Goal: Task Accomplishment & Management: Use online tool/utility

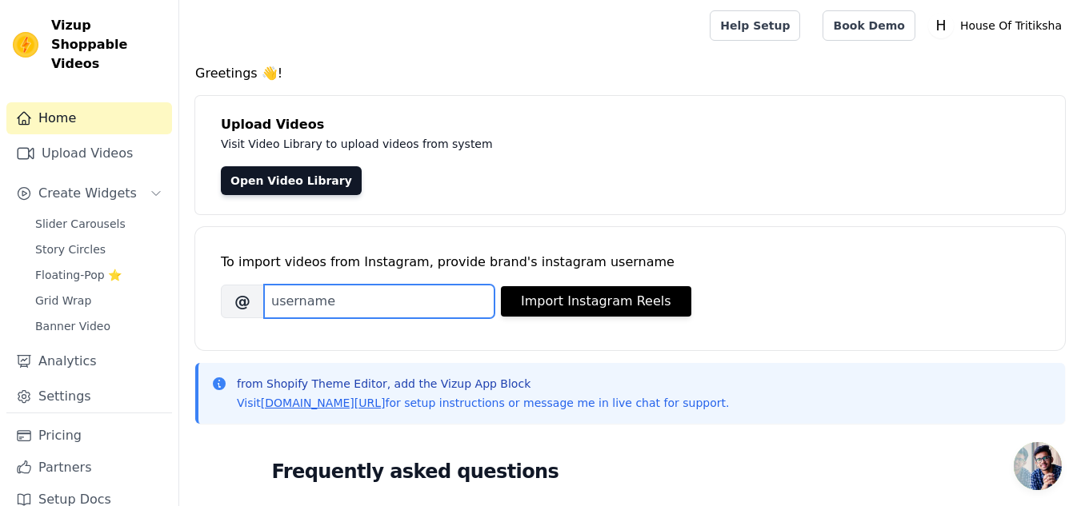
click at [414, 292] on input "Brand's Instagram Username" at bounding box center [379, 302] width 230 height 34
paste input "houseoftritiksha"
type input "houseoftritiksha"
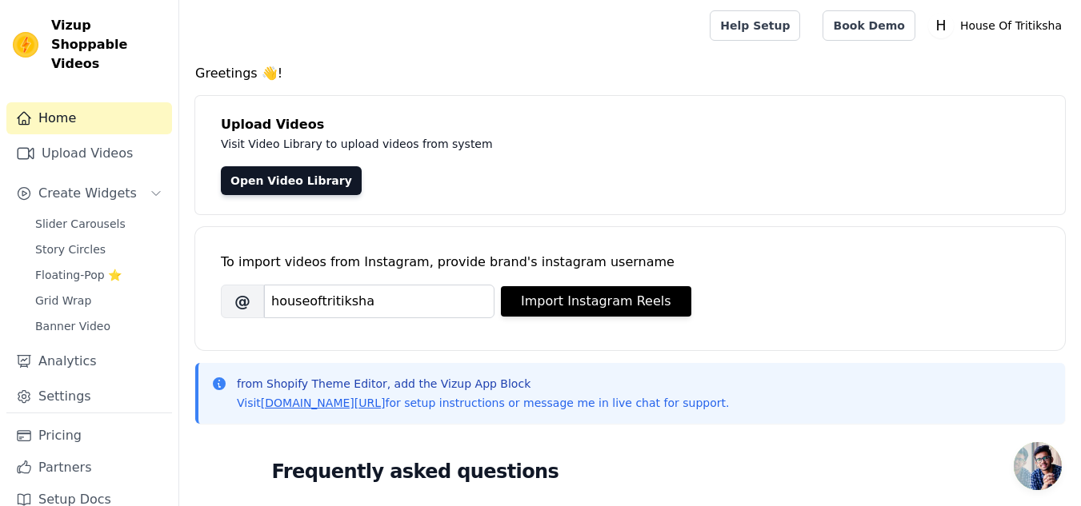
click at [661, 261] on div "To import videos from Instagram, provide brand's instagram username" at bounding box center [630, 262] width 818 height 19
click at [543, 288] on button "Import Instagram Reels" at bounding box center [596, 301] width 190 height 30
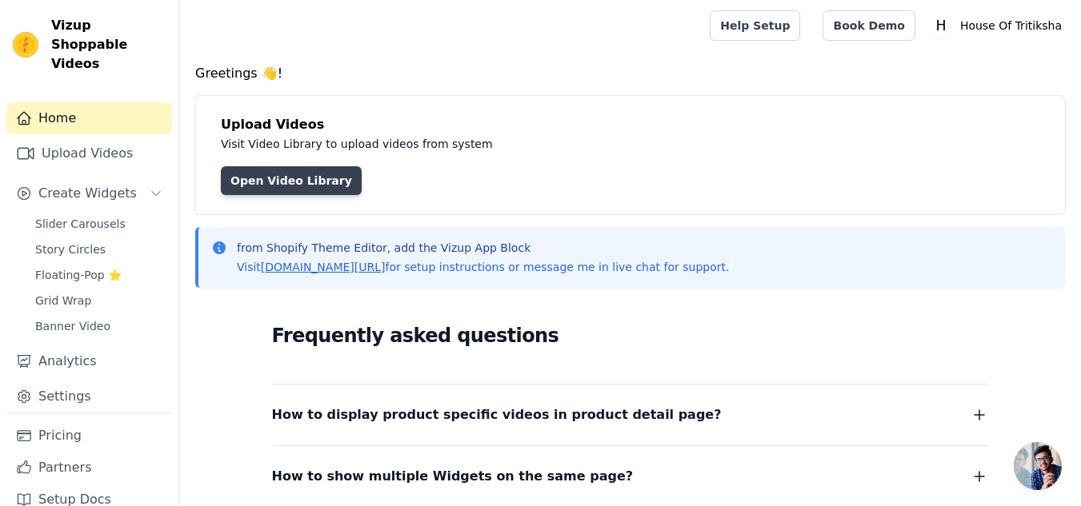
click at [314, 182] on link "Open Video Library" at bounding box center [291, 180] width 141 height 29
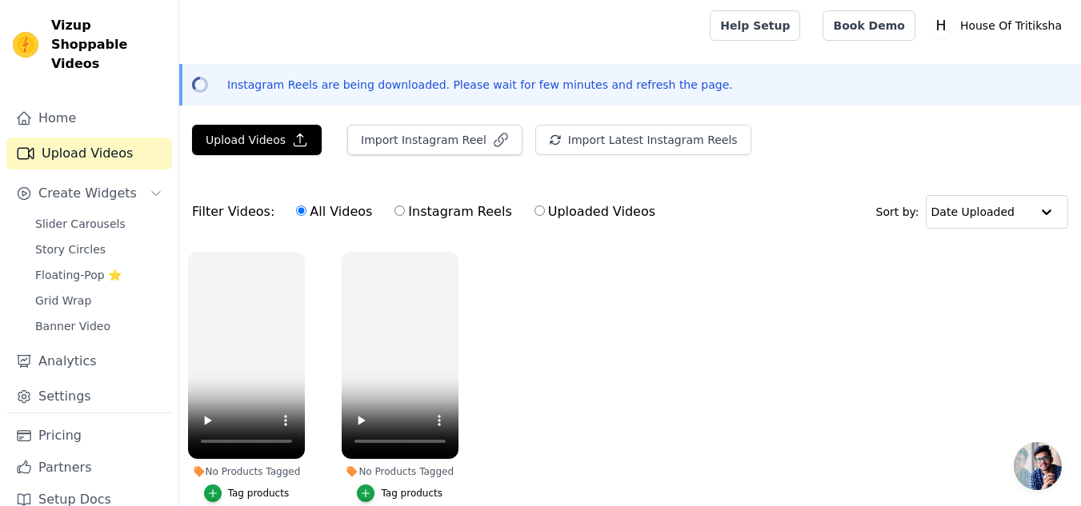
click at [394, 214] on input "Instagram Reels" at bounding box center [399, 211] width 10 height 10
radio input "true"
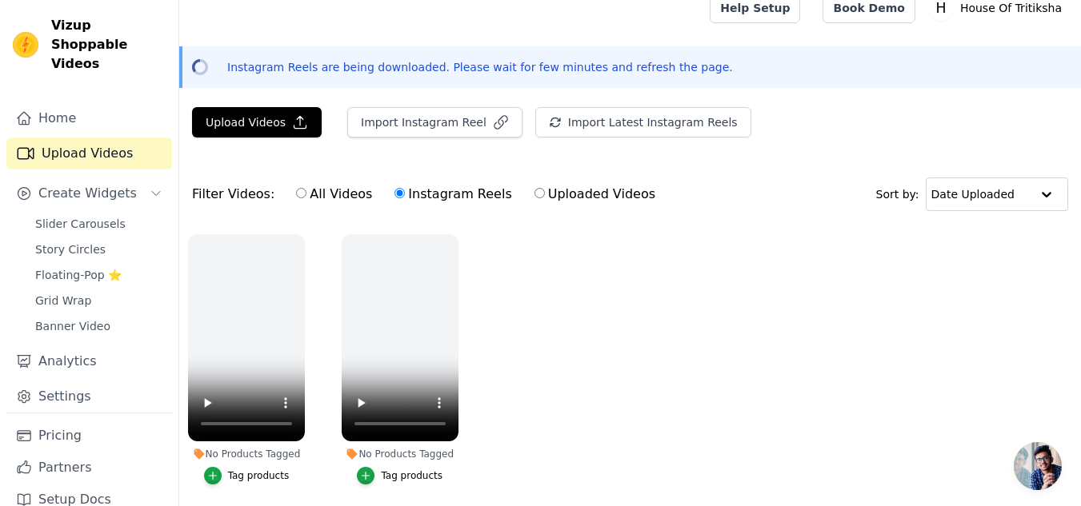
scroll to position [83, 0]
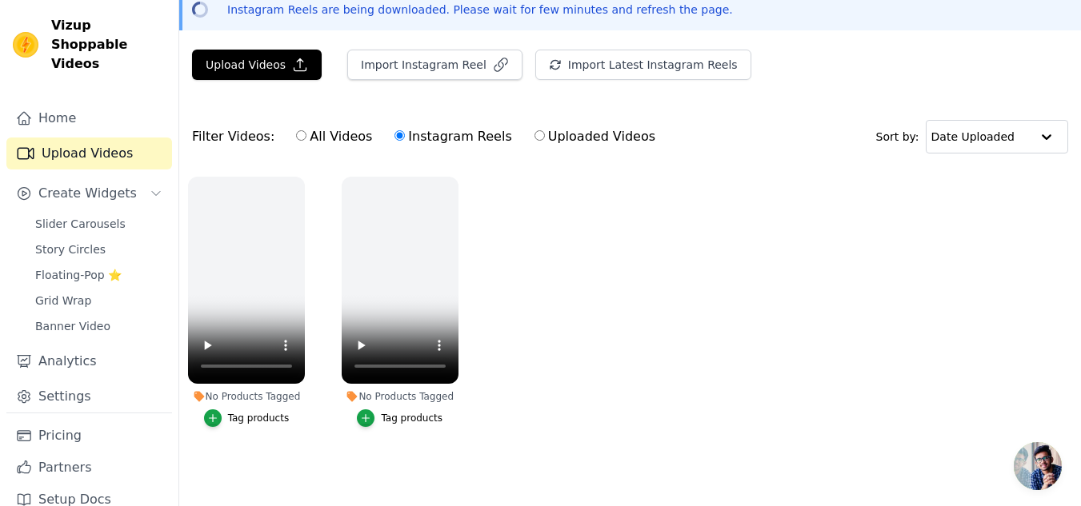
click at [394, 130] on input "Instagram Reels" at bounding box center [399, 135] width 10 height 10
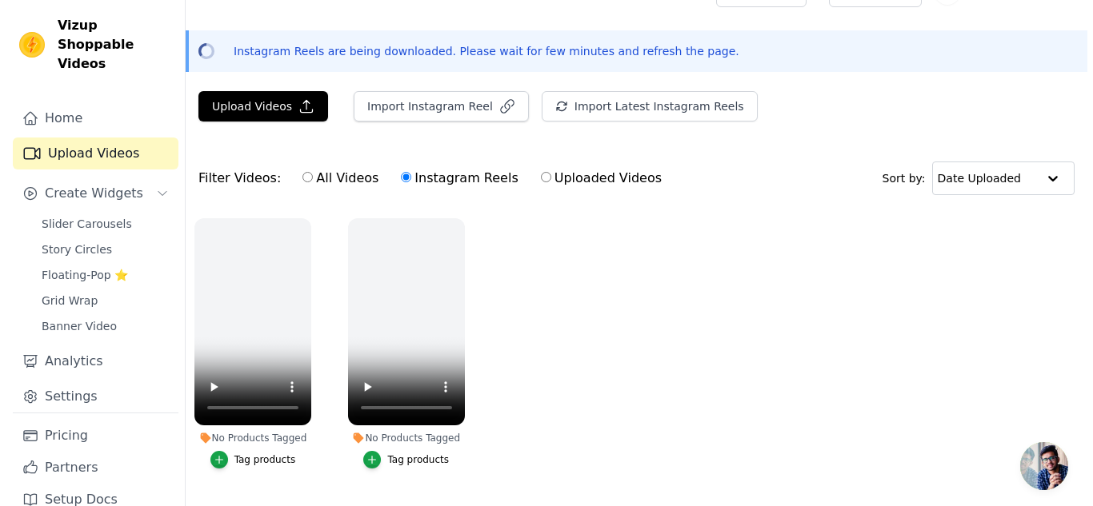
scroll to position [0, 0]
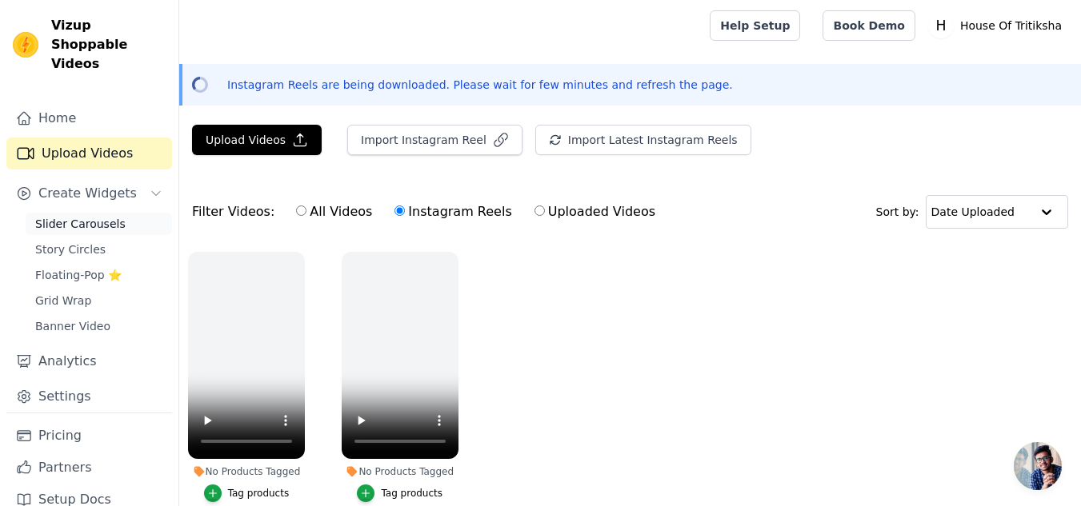
click at [73, 216] on span "Slider Carousels" at bounding box center [80, 224] width 90 height 16
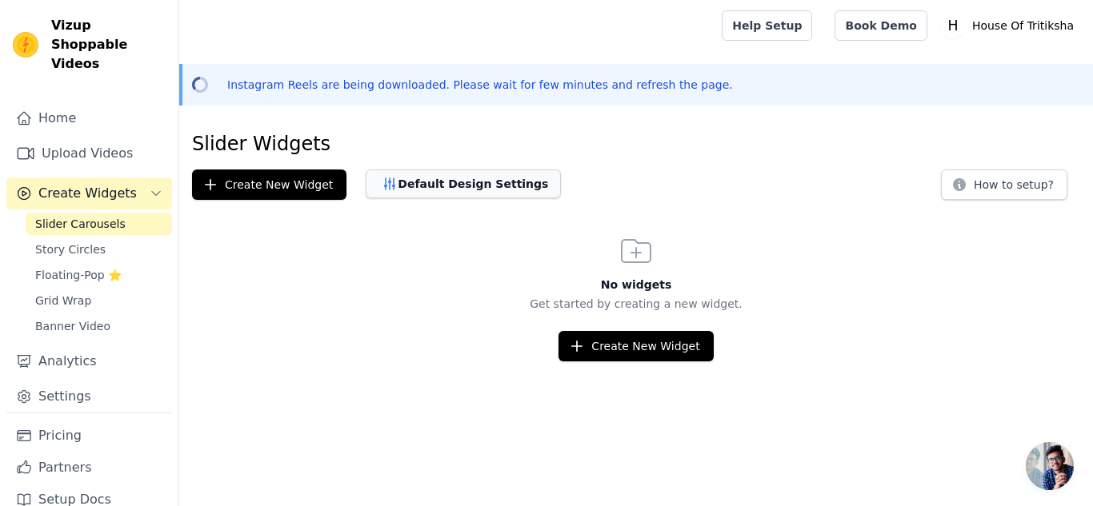
click at [448, 190] on button "Default Design Settings" at bounding box center [463, 184] width 195 height 29
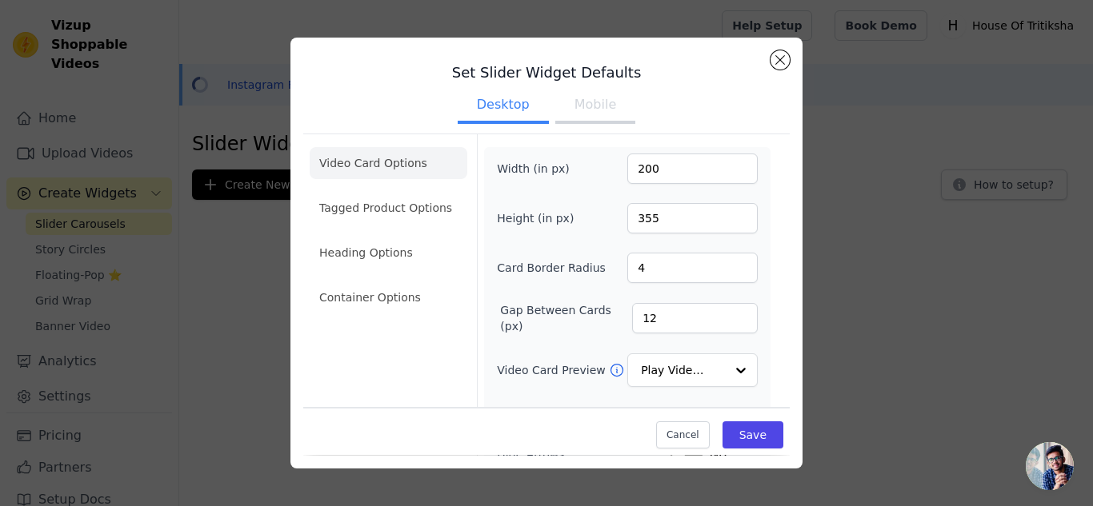
click at [586, 104] on button "Mobile" at bounding box center [595, 106] width 80 height 35
click at [514, 104] on button "Desktop" at bounding box center [503, 106] width 91 height 35
click at [784, 60] on button "Close modal" at bounding box center [779, 59] width 19 height 19
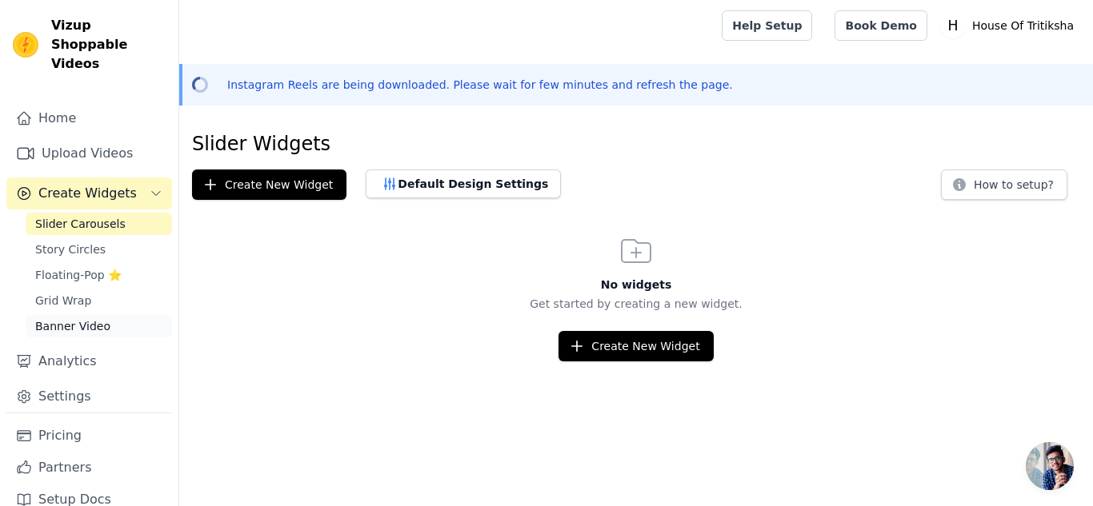
click at [86, 318] on span "Banner Video" at bounding box center [72, 326] width 75 height 16
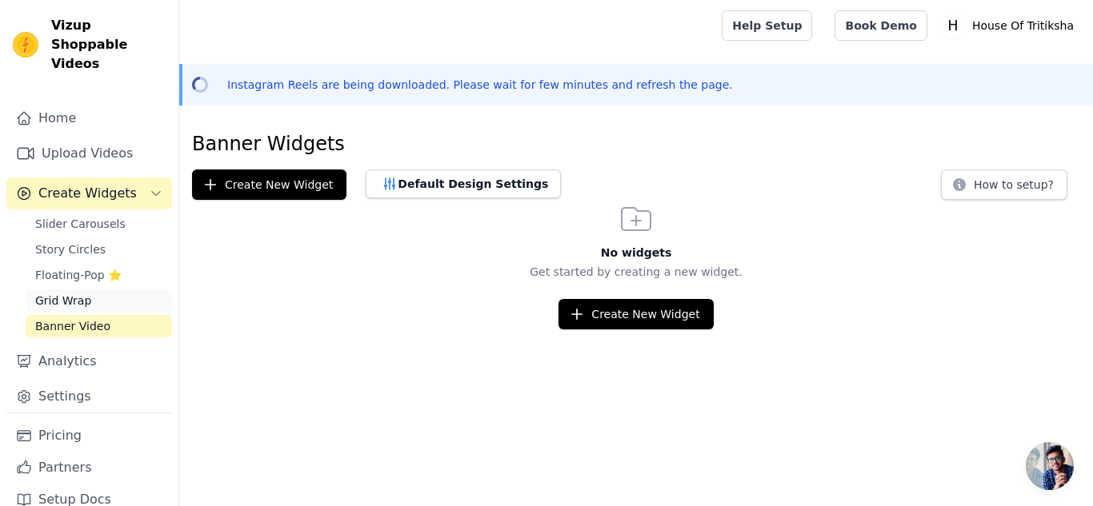
click at [83, 293] on span "Grid Wrap" at bounding box center [63, 301] width 56 height 16
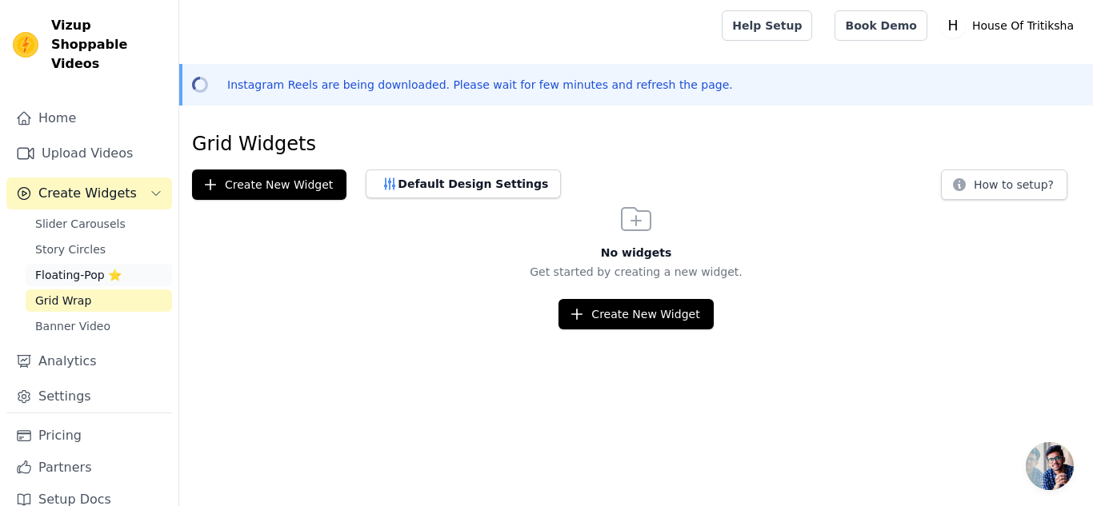
click at [73, 267] on span "Floating-Pop ⭐" at bounding box center [78, 275] width 86 height 16
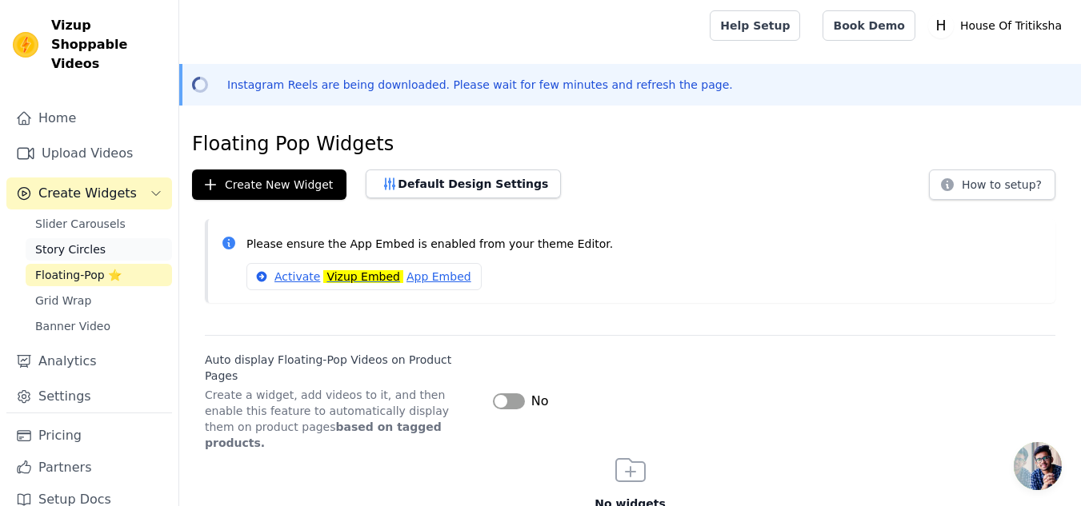
click at [78, 242] on span "Story Circles" at bounding box center [70, 250] width 70 height 16
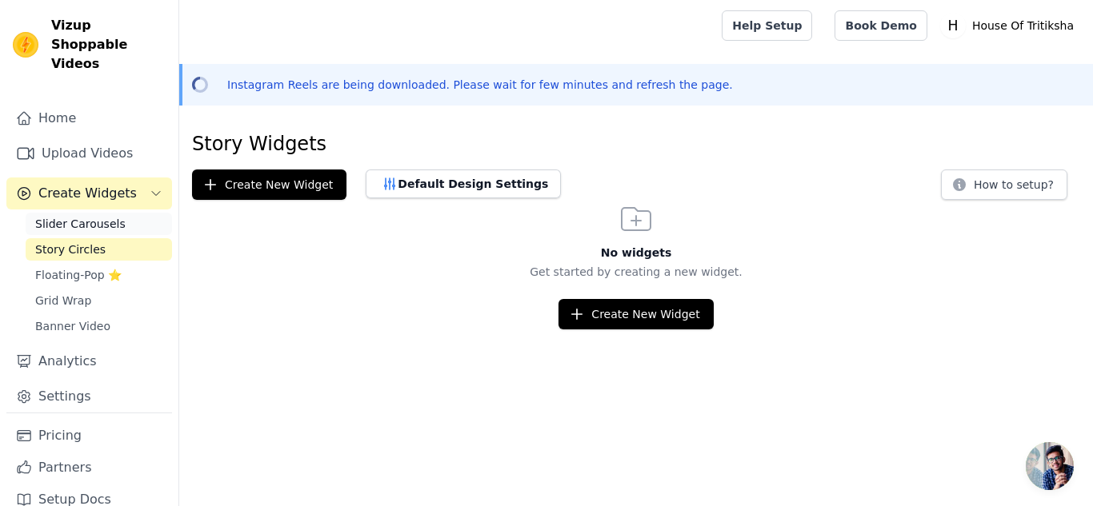
click at [102, 216] on span "Slider Carousels" at bounding box center [80, 224] width 90 height 16
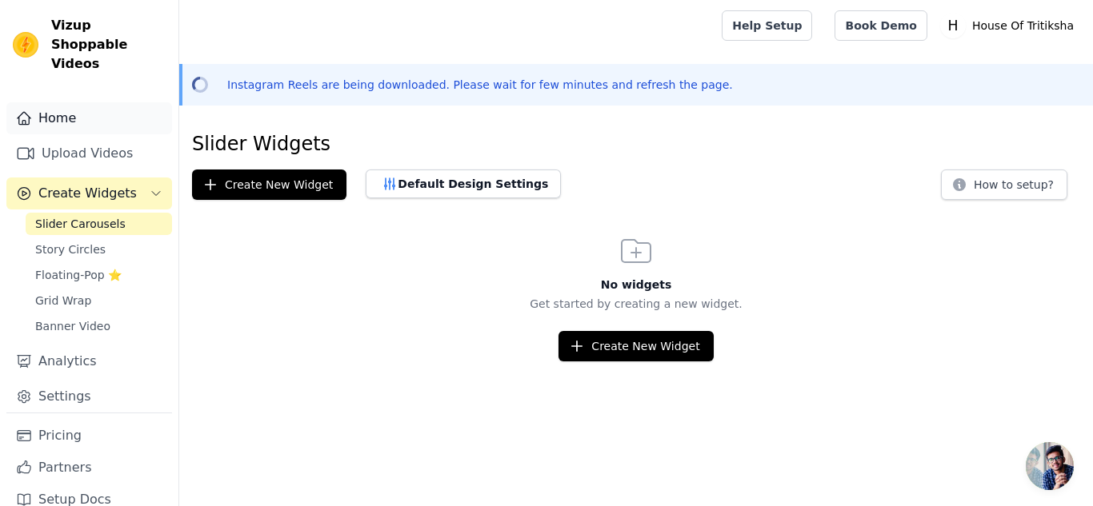
click at [62, 106] on link "Home" at bounding box center [89, 118] width 166 height 32
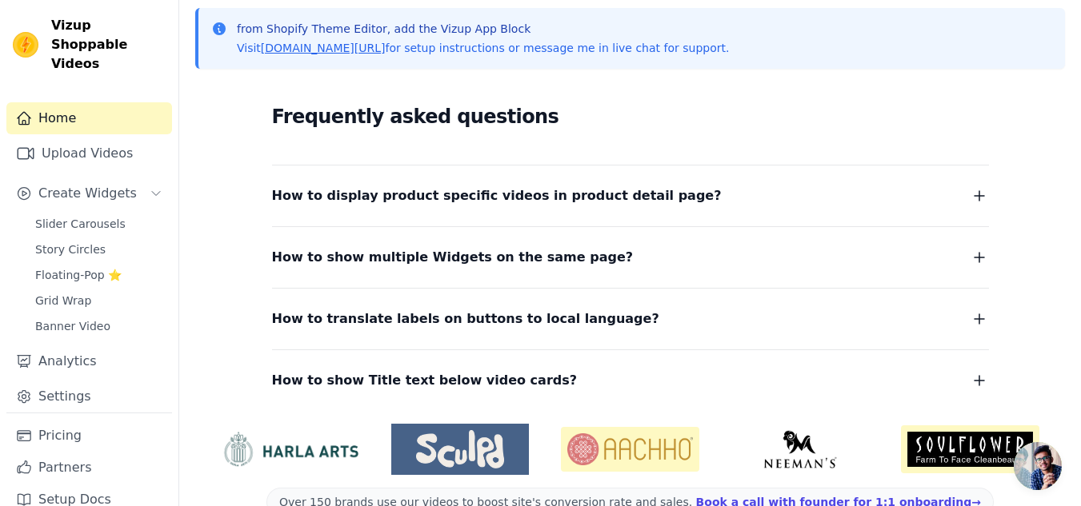
scroll to position [306, 0]
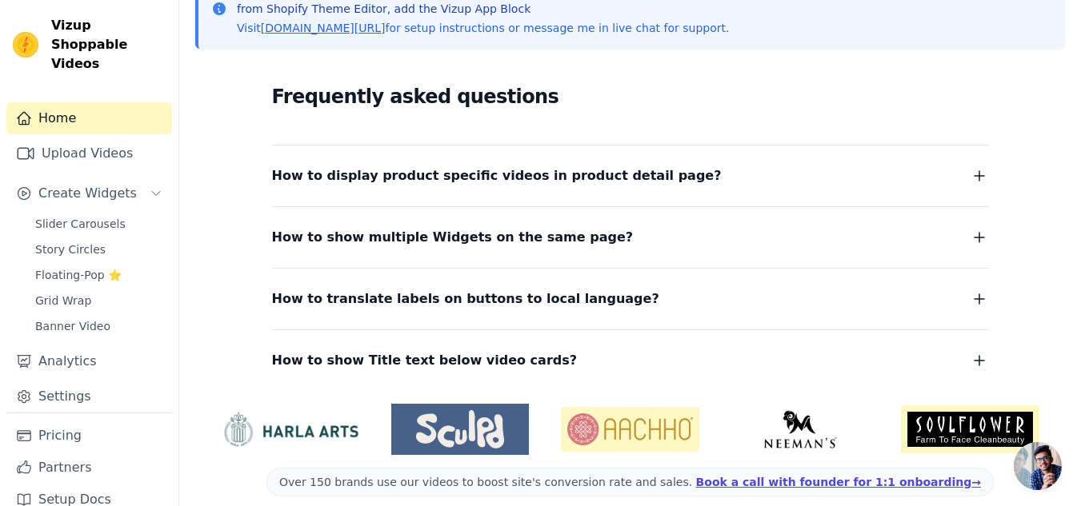
click at [558, 174] on span "How to display product specific videos in product detail page?" at bounding box center [497, 176] width 450 height 22
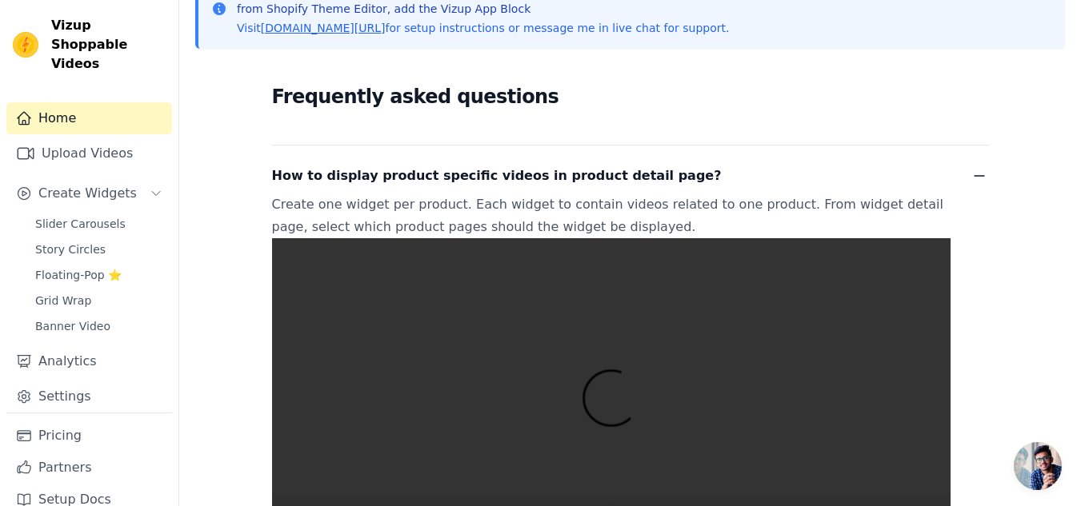
click at [560, 172] on span "How to display product specific videos in product detail page?" at bounding box center [497, 176] width 450 height 22
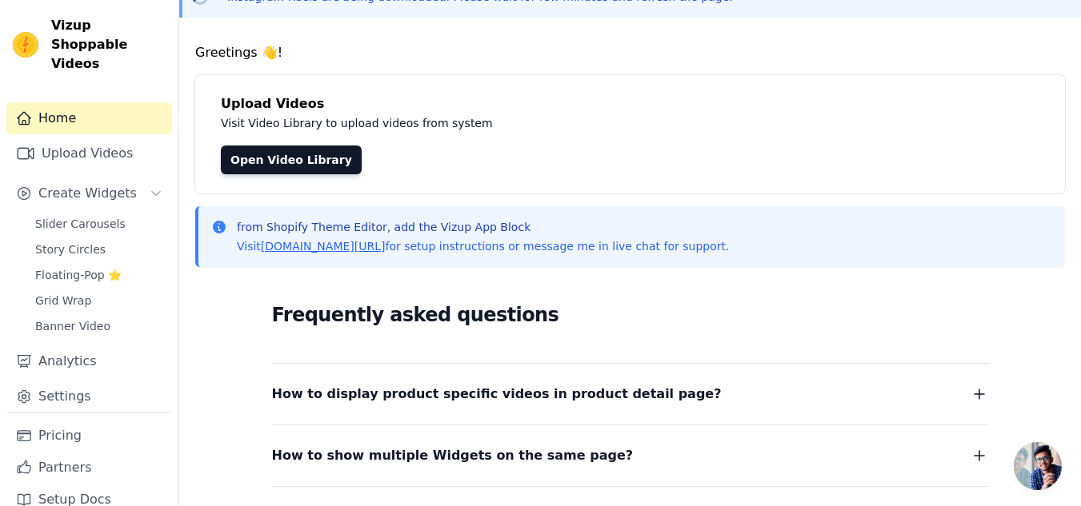
scroll to position [0, 0]
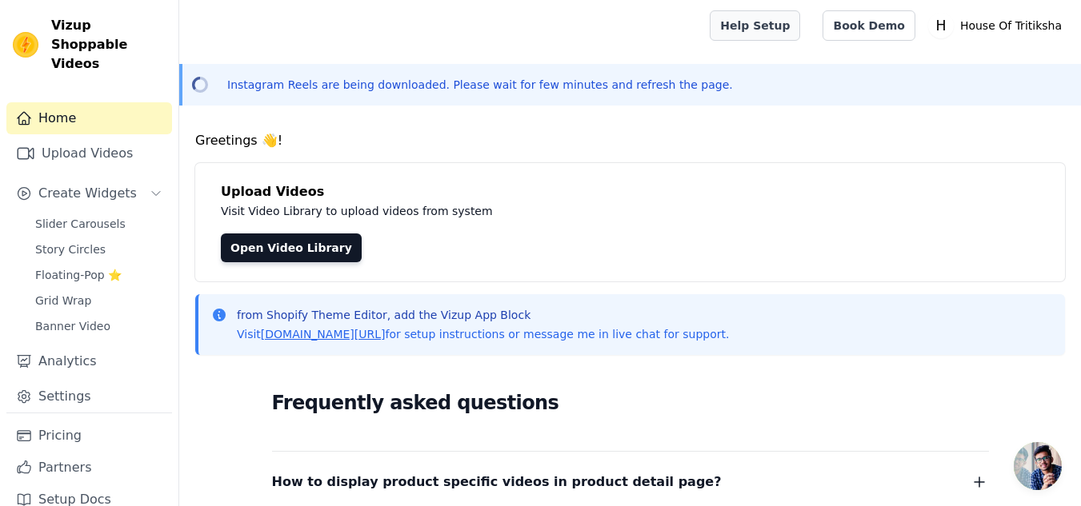
click at [800, 22] on link "Help Setup" at bounding box center [754, 25] width 90 height 30
click at [99, 138] on link "Upload Videos" at bounding box center [89, 154] width 166 height 32
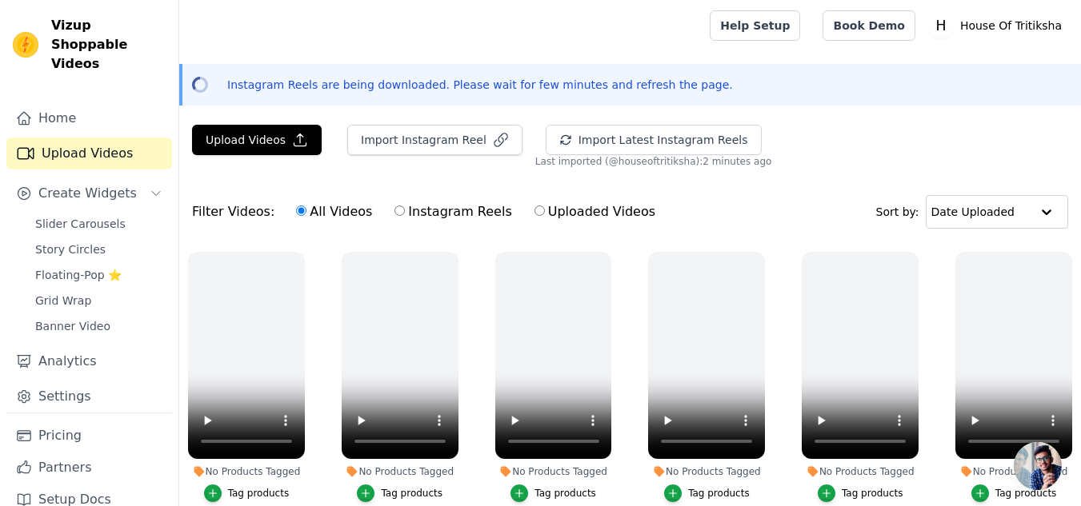
click at [394, 216] on input "Instagram Reels" at bounding box center [399, 211] width 10 height 10
radio input "true"
click at [80, 105] on link "Home" at bounding box center [89, 118] width 166 height 32
